Goal: Task Accomplishment & Management: Use online tool/utility

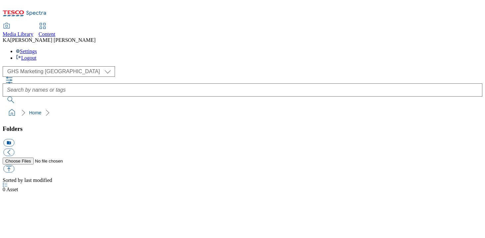
select select "flare-ghs-mktg"
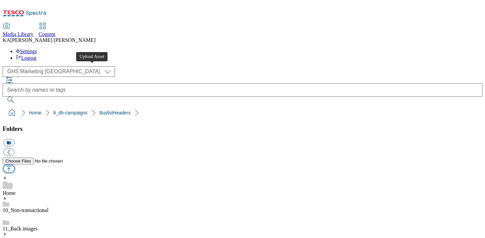
click at [14, 165] on button "button" at bounding box center [8, 169] width 11 height 8
type input "C:\fakepath\1758886993739-ad542321_TOTM_LegoBrand_H_1184x333_V1.jpg"
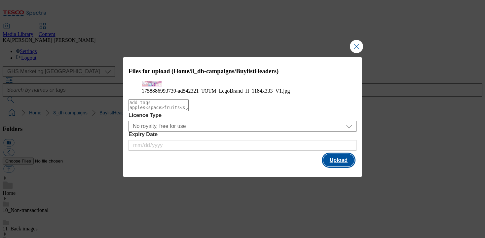
click at [340, 167] on button "Upload" at bounding box center [338, 160] width 31 height 13
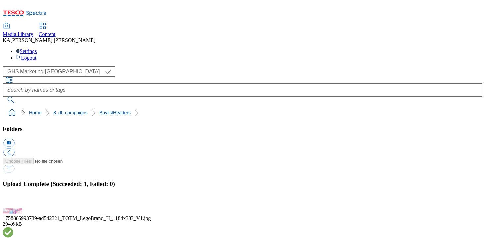
click at [13, 202] on button "button" at bounding box center [8, 205] width 10 height 6
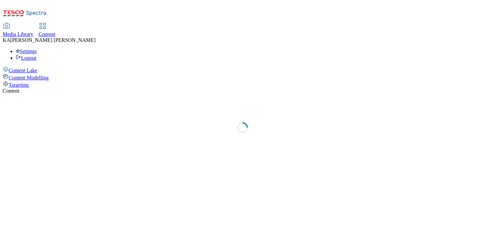
select select "ghs-[GEOGRAPHIC_DATA]"
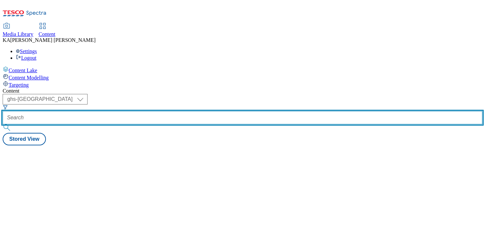
click at [152, 111] on input "text" at bounding box center [243, 117] width 480 height 13
paste input "totm-pads-25tw32"
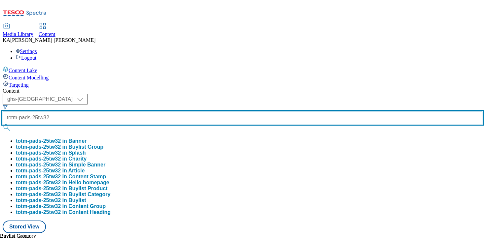
type input "totm-pads-25tw32"
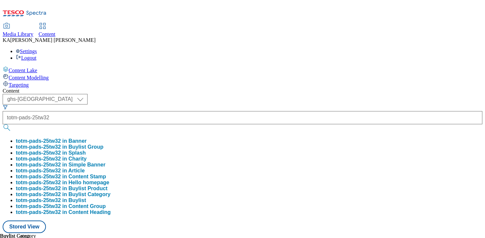
click at [103, 144] on button "totm-pads-25tw32 in Buylist Group" at bounding box center [60, 147] width 88 height 6
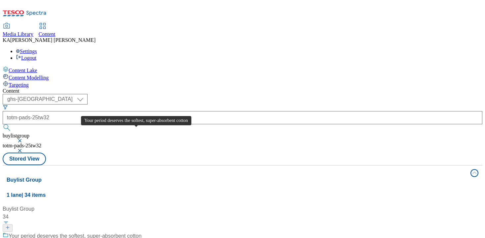
click at [131, 233] on div "Your period deserves the softest, super-absorbent cotton" at bounding box center [75, 237] width 133 height 8
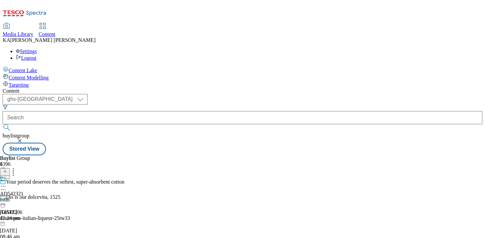
click at [7, 183] on icon at bounding box center [3, 186] width 7 height 7
click at [28, 198] on span "Edit" at bounding box center [24, 200] width 8 height 5
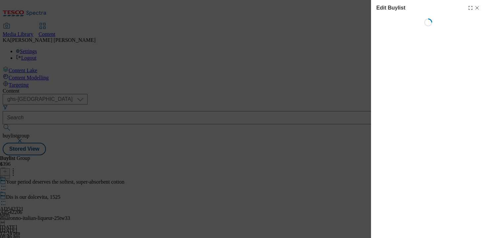
select select "tactical"
select select "supplier funded short term 1-3 weeks"
select select "dunnhumby"
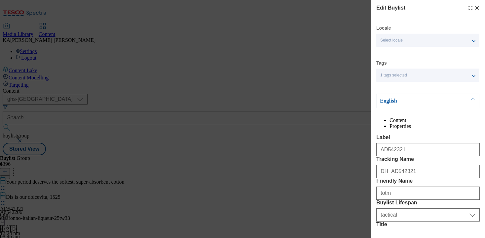
select select "Banner"
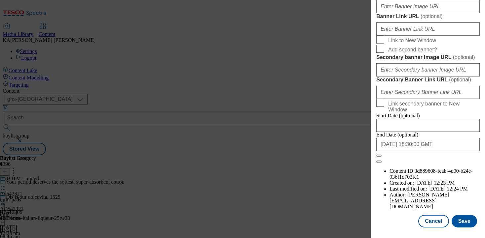
scroll to position [644, 0]
click at [410, 13] on input "Banner Image URL ( optional )" at bounding box center [427, 6] width 103 height 13
paste input "[URL][DOMAIN_NAME]"
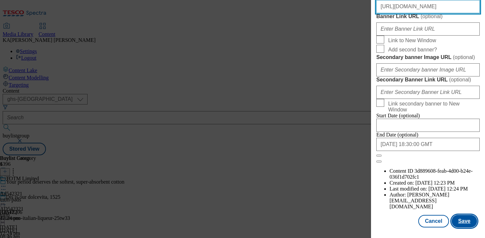
type input "[URL][DOMAIN_NAME]"
click at [460, 221] on button "Save" at bounding box center [463, 221] width 25 height 13
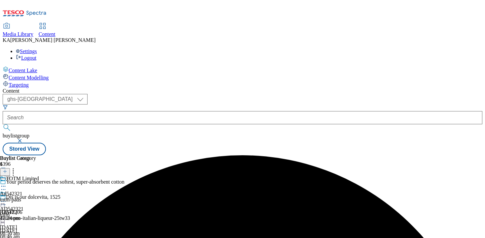
click at [7, 198] on icon at bounding box center [3, 201] width 7 height 7
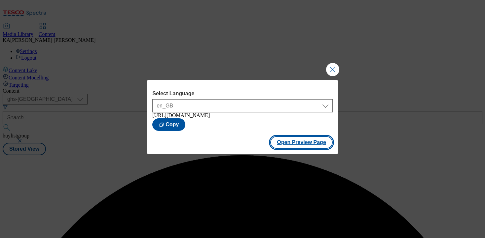
click at [280, 144] on button "Open Preview Page" at bounding box center [301, 142] width 62 height 13
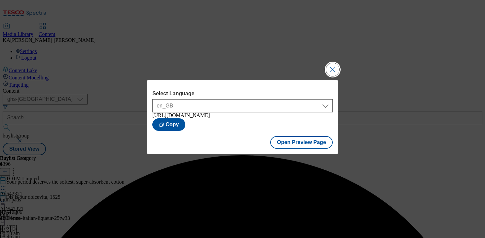
click at [332, 66] on button "Close Modal" at bounding box center [332, 69] width 13 height 13
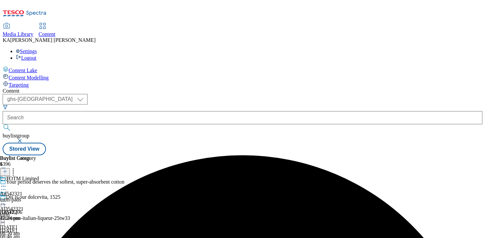
click at [7, 198] on icon at bounding box center [3, 201] width 7 height 7
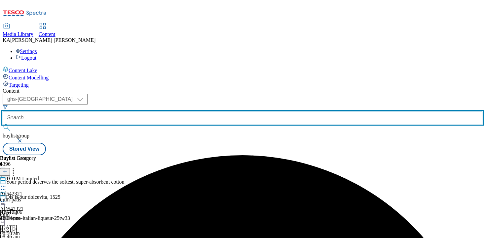
click at [150, 111] on input "text" at bounding box center [243, 117] width 480 height 13
paste input "symingtons-mugshot-25tw32"
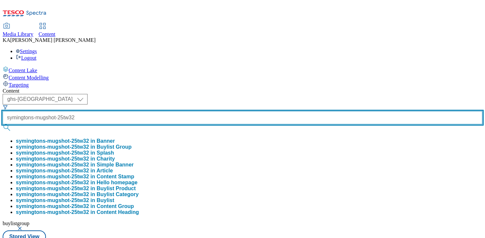
type input "symingtons-mugshot-25tw32"
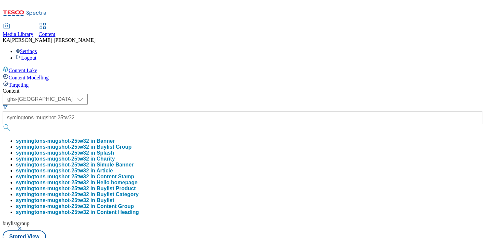
click at [131, 144] on button "symingtons-mugshot-25tw32 in Buylist Group" at bounding box center [74, 147] width 116 height 6
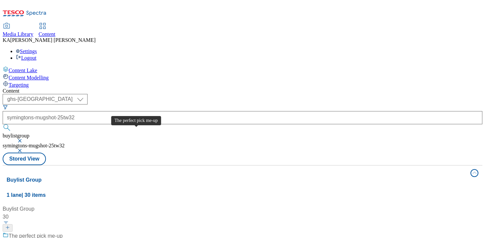
click at [63, 233] on div "The perfect pick me-up" at bounding box center [36, 237] width 54 height 8
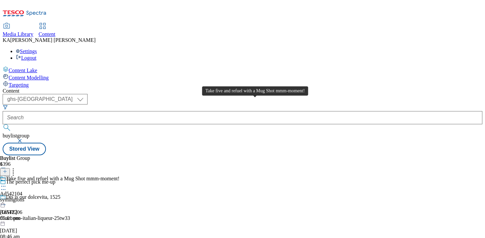
click at [120, 176] on div "Take five and refuel with a Mug Shot mmm-moment!" at bounding box center [63, 179] width 114 height 6
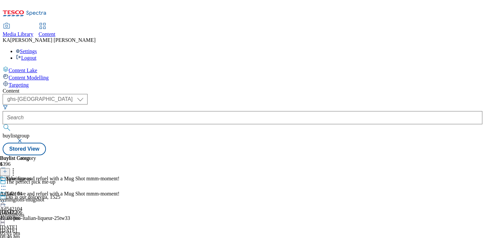
click at [31, 176] on div "Symingtons" at bounding box center [18, 179] width 25 height 6
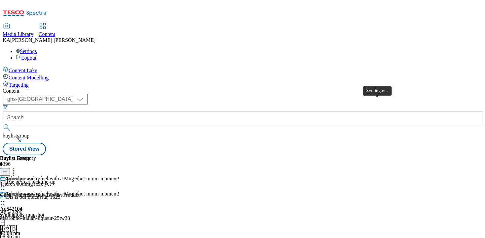
scroll to position [0, 101]
